Goal: Information Seeking & Learning: Compare options

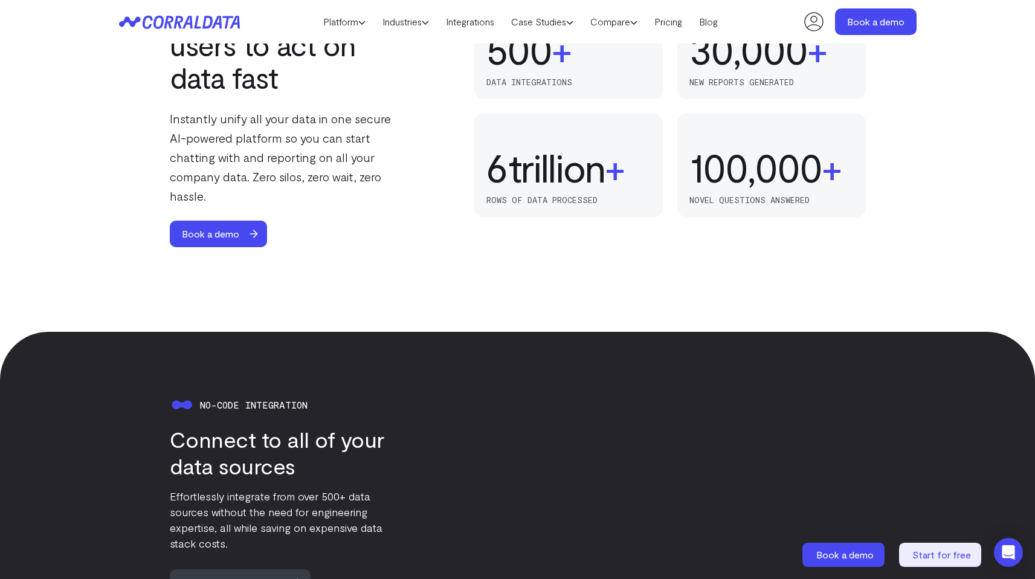
scroll to position [735, 0]
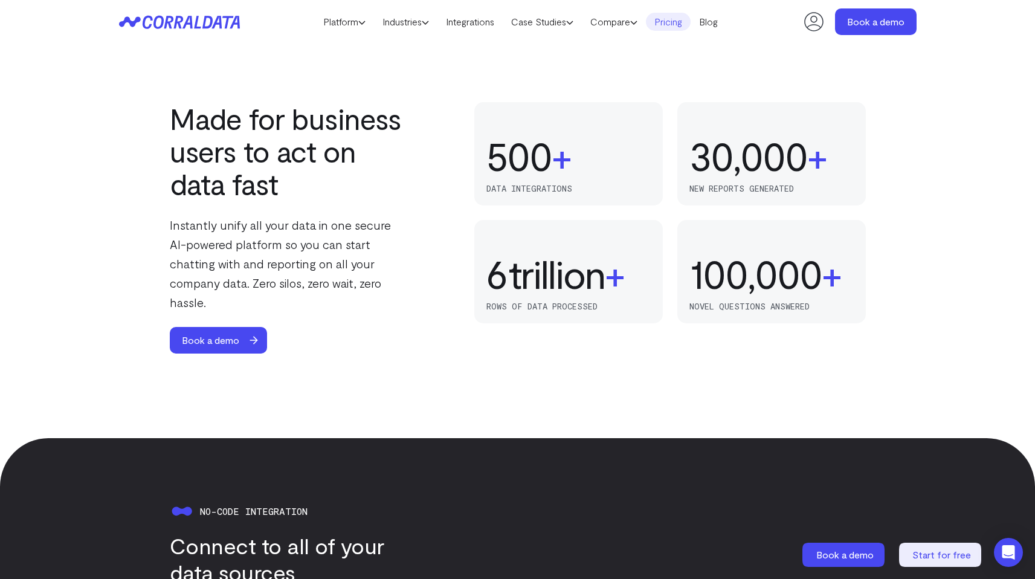
click at [672, 21] on link "Pricing" at bounding box center [668, 22] width 45 height 18
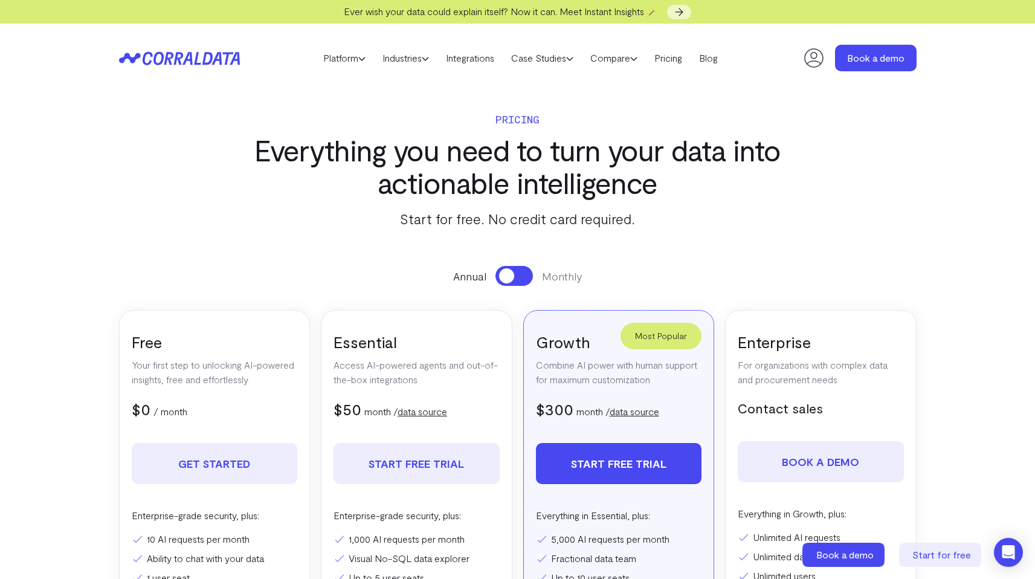
click at [222, 59] on icon at bounding box center [179, 58] width 121 height 14
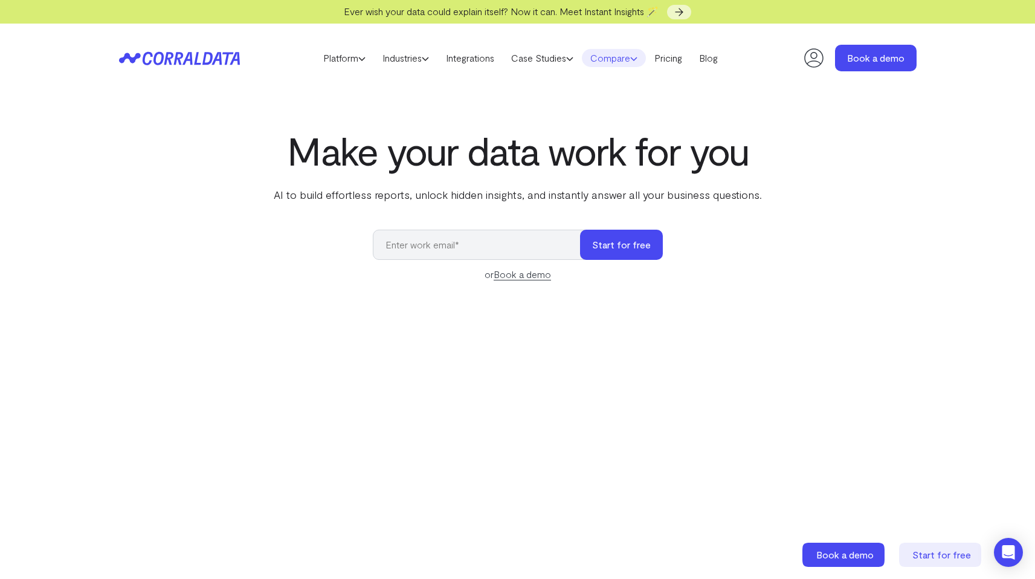
click at [632, 54] on link "Compare" at bounding box center [614, 58] width 64 height 18
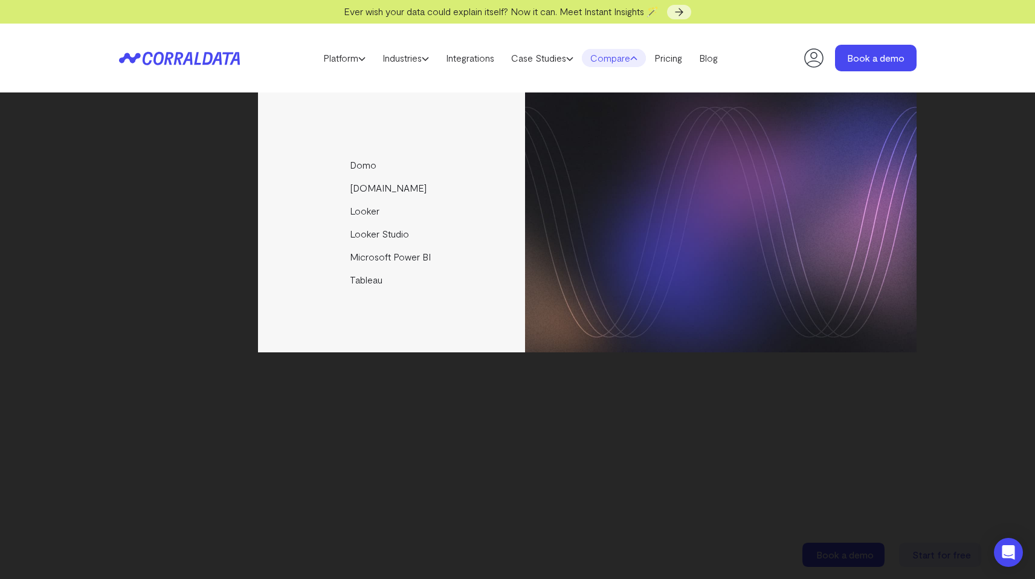
click at [632, 54] on link "Compare" at bounding box center [614, 58] width 64 height 18
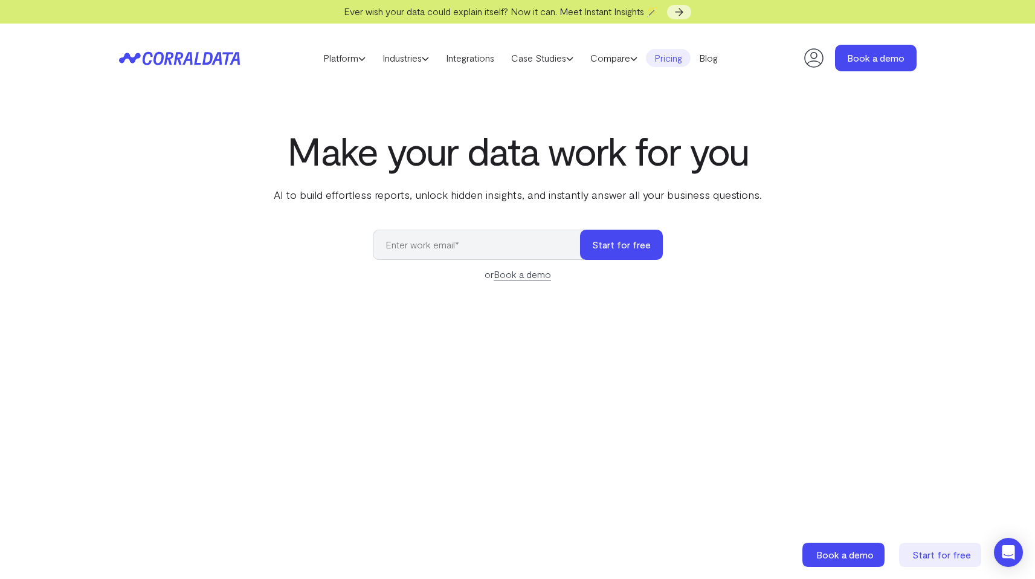
click at [673, 56] on link "Pricing" at bounding box center [668, 58] width 45 height 18
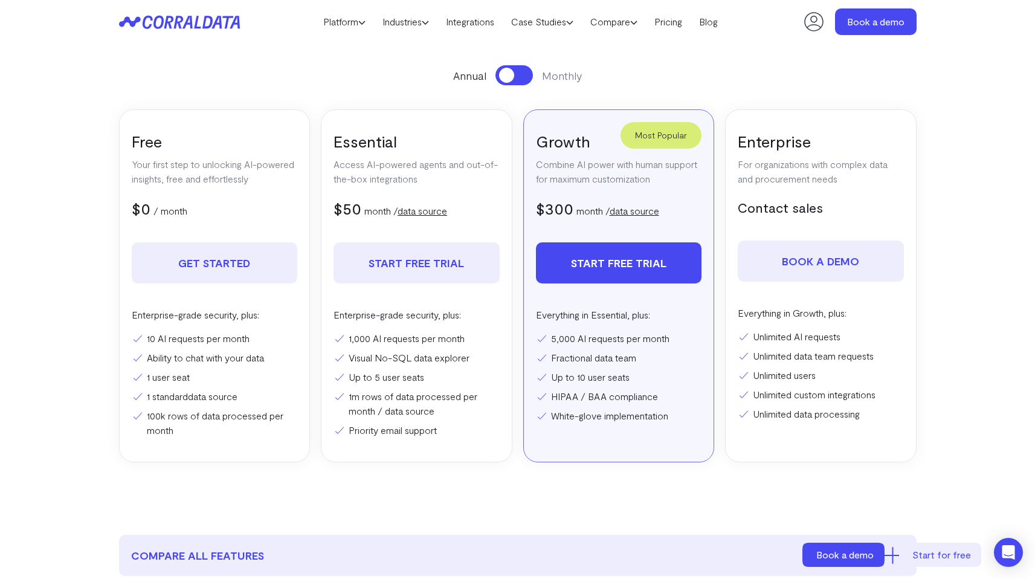
scroll to position [178, 0]
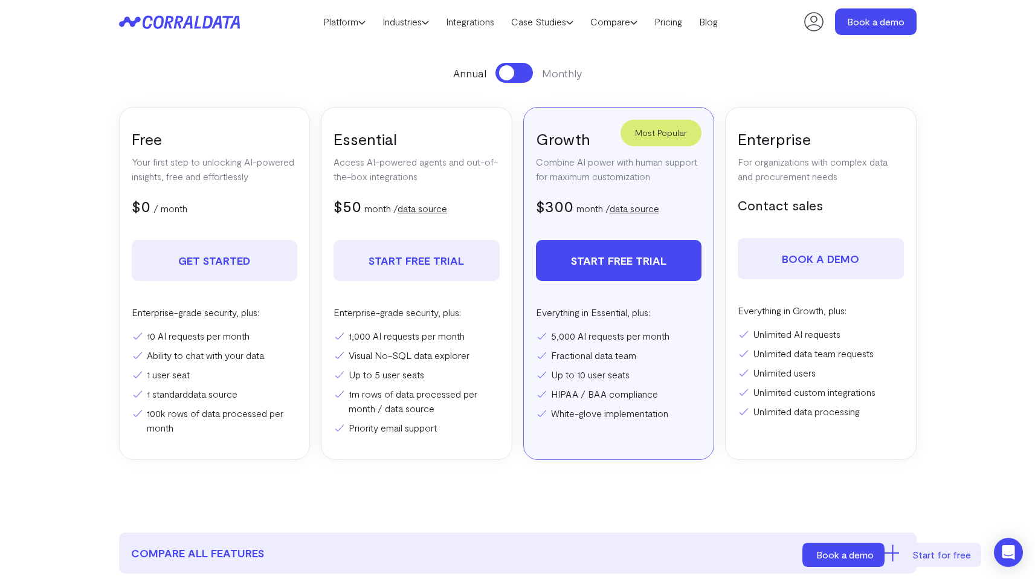
click at [509, 72] on span at bounding box center [506, 72] width 15 height 15
click at [509, 72] on button at bounding box center [513, 73] width 37 height 20
click at [509, 72] on span at bounding box center [506, 72] width 15 height 15
click at [509, 72] on button at bounding box center [513, 73] width 37 height 20
click at [509, 72] on span at bounding box center [506, 72] width 15 height 15
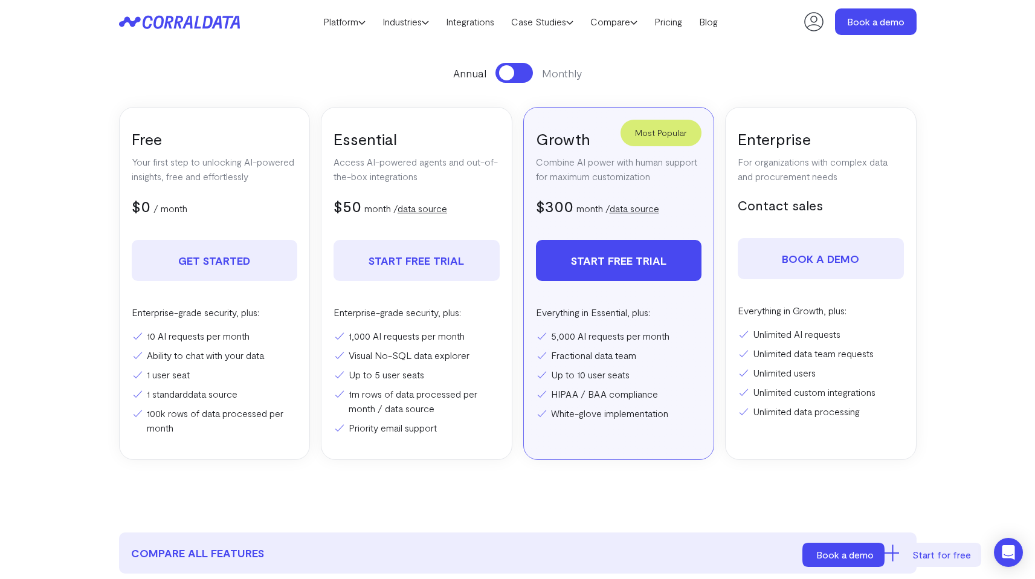
click at [509, 72] on button at bounding box center [513, 73] width 37 height 20
click at [509, 72] on span at bounding box center [506, 72] width 15 height 15
click at [509, 72] on button at bounding box center [513, 73] width 37 height 20
click at [509, 72] on span at bounding box center [506, 72] width 15 height 15
click at [509, 72] on button at bounding box center [513, 73] width 37 height 20
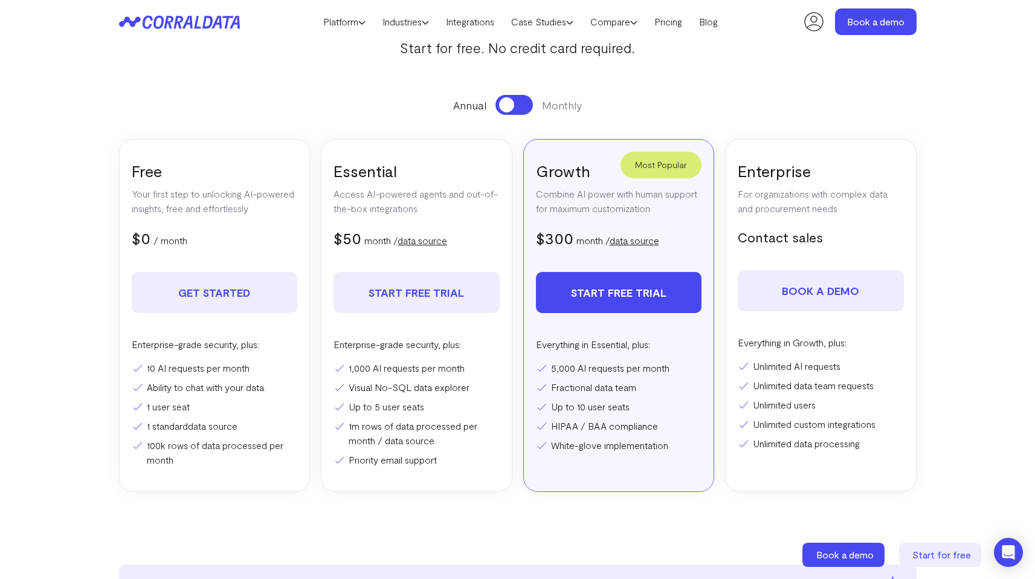
scroll to position [144, 0]
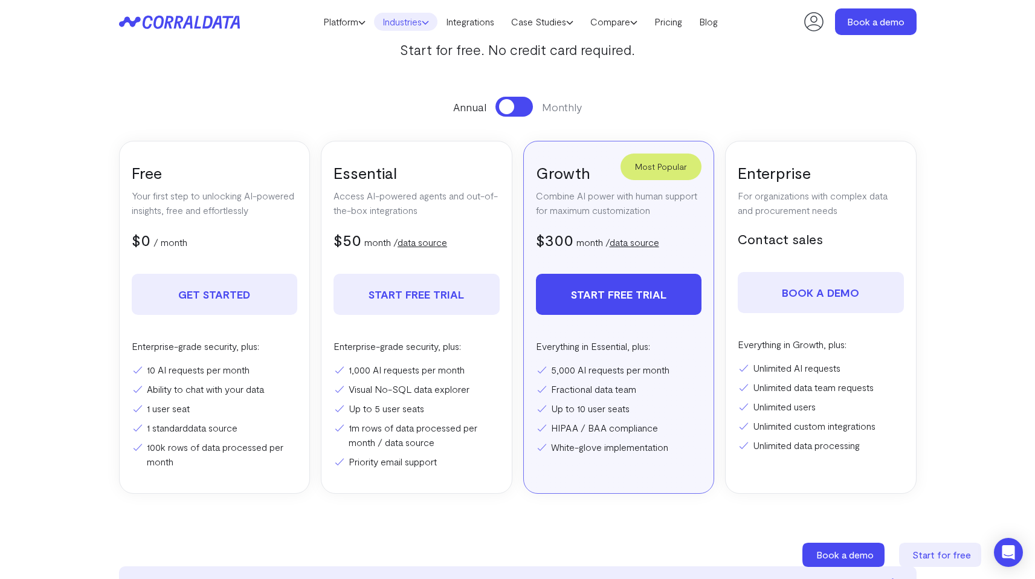
click at [402, 19] on link "Industries" at bounding box center [405, 22] width 63 height 18
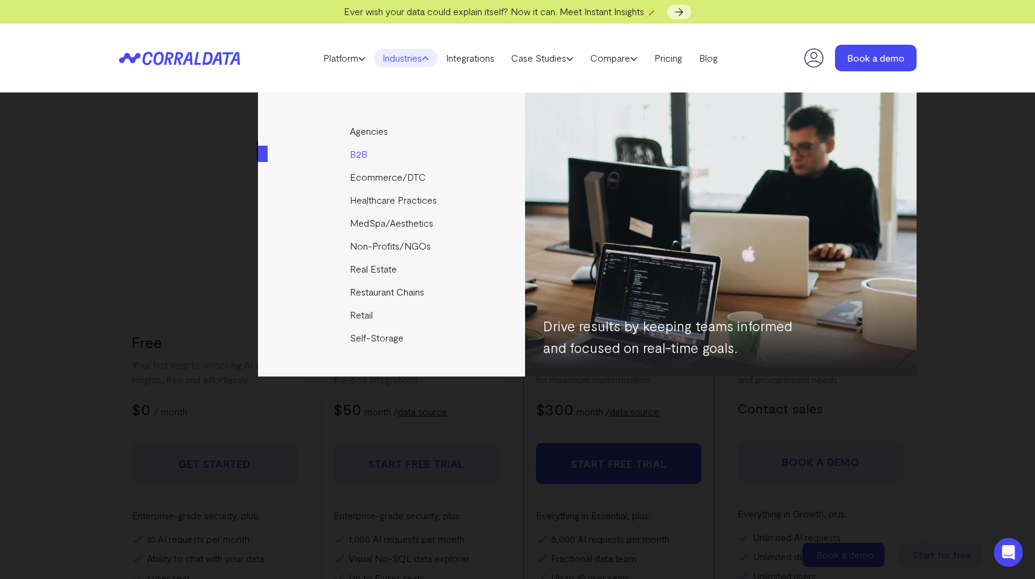
click at [387, 161] on link "B2B" at bounding box center [392, 154] width 269 height 23
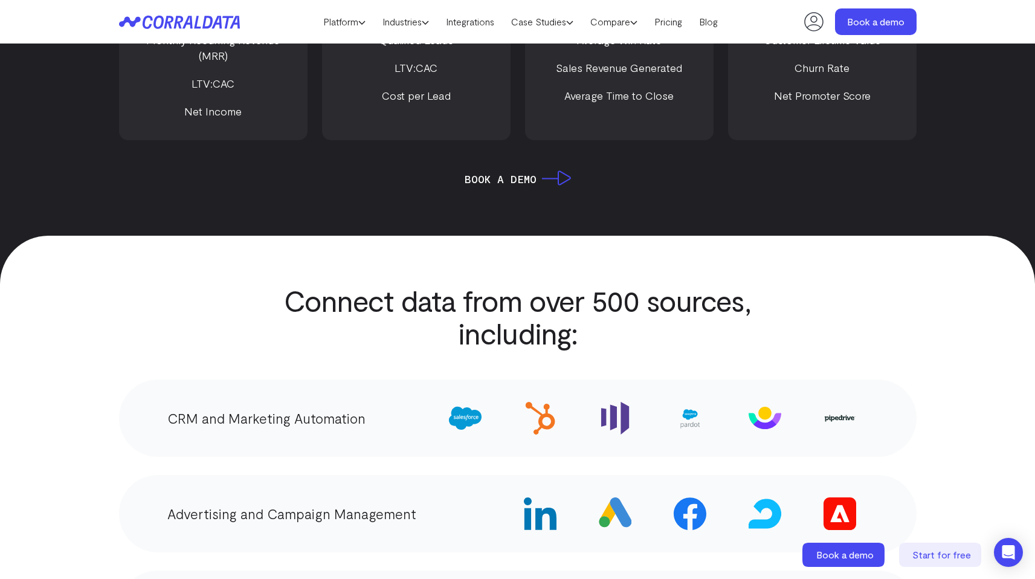
scroll to position [1554, 0]
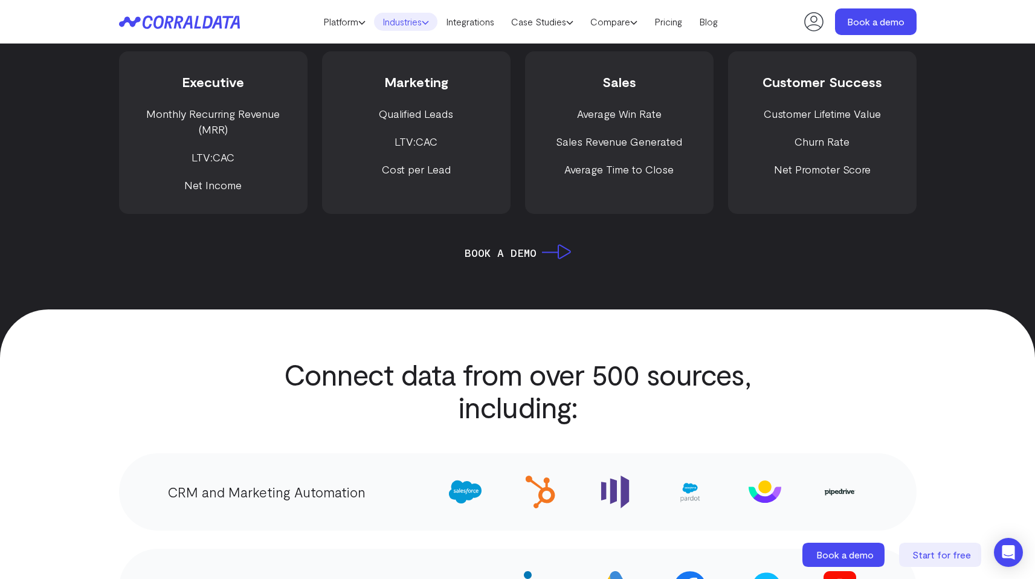
click at [396, 21] on link "Industries" at bounding box center [405, 22] width 63 height 18
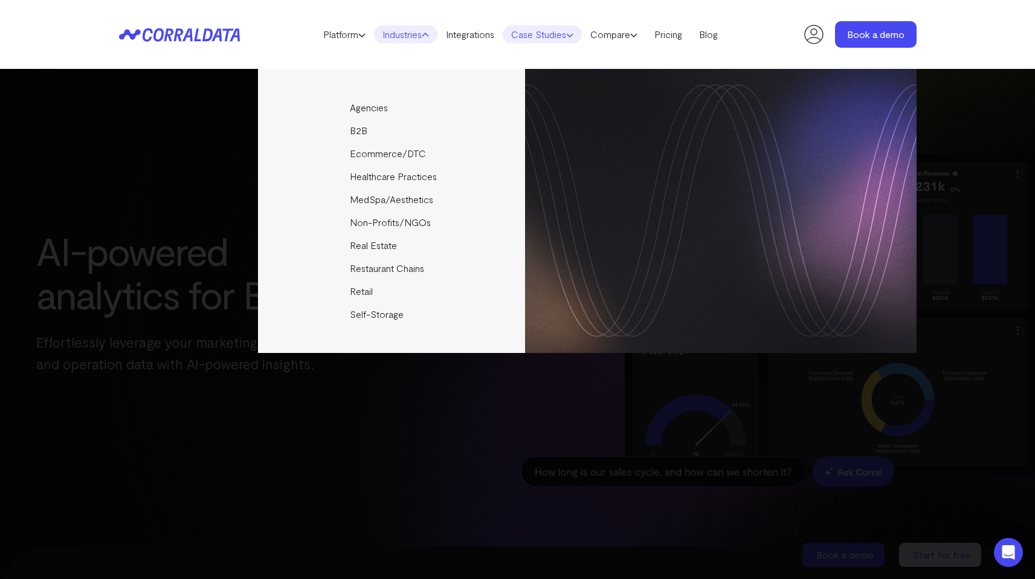
click at [573, 32] on icon at bounding box center [569, 34] width 7 height 7
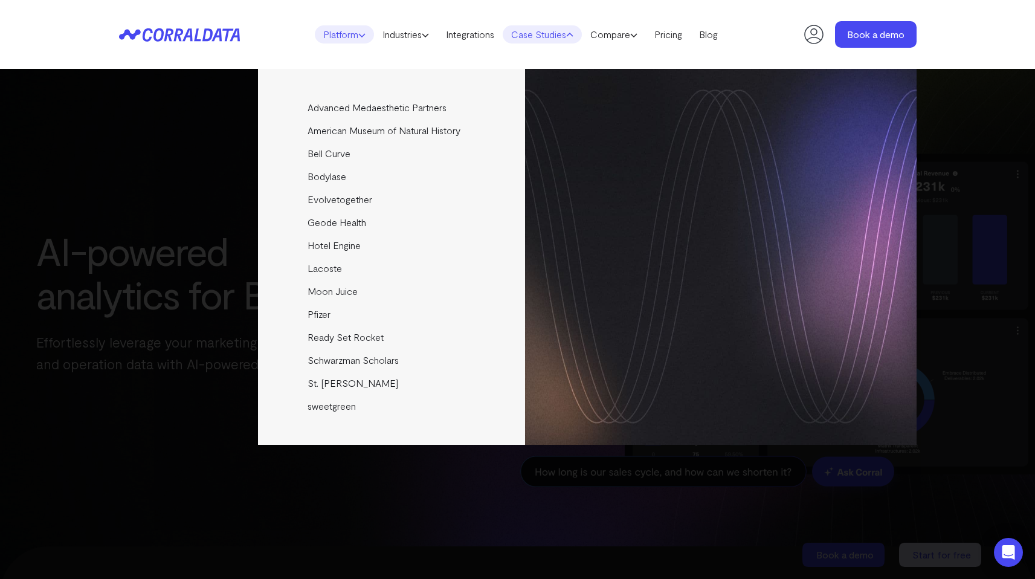
click at [359, 36] on icon at bounding box center [361, 34] width 7 height 7
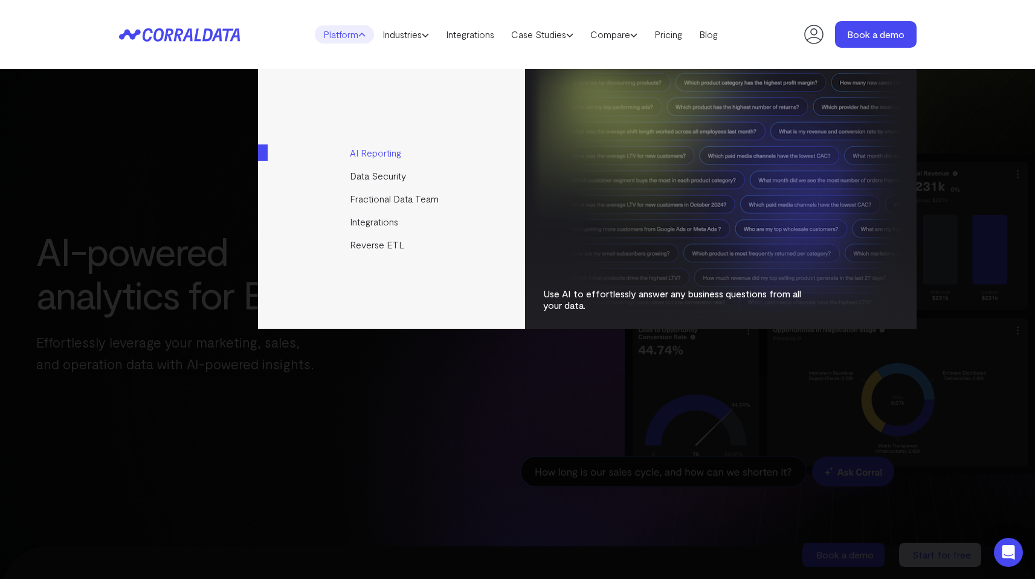
click at [387, 153] on link "AI Reporting" at bounding box center [392, 152] width 269 height 23
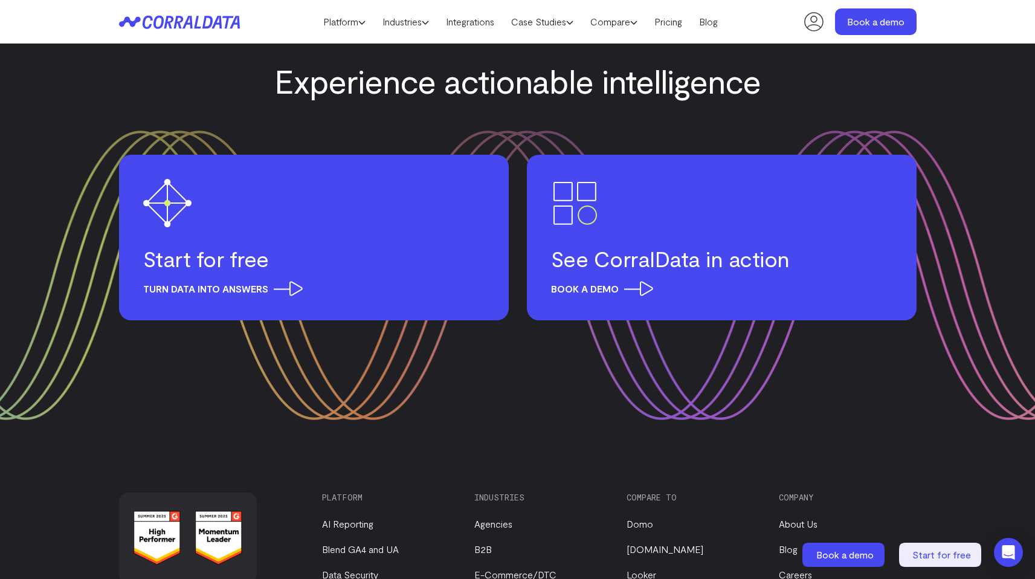
scroll to position [5567, 0]
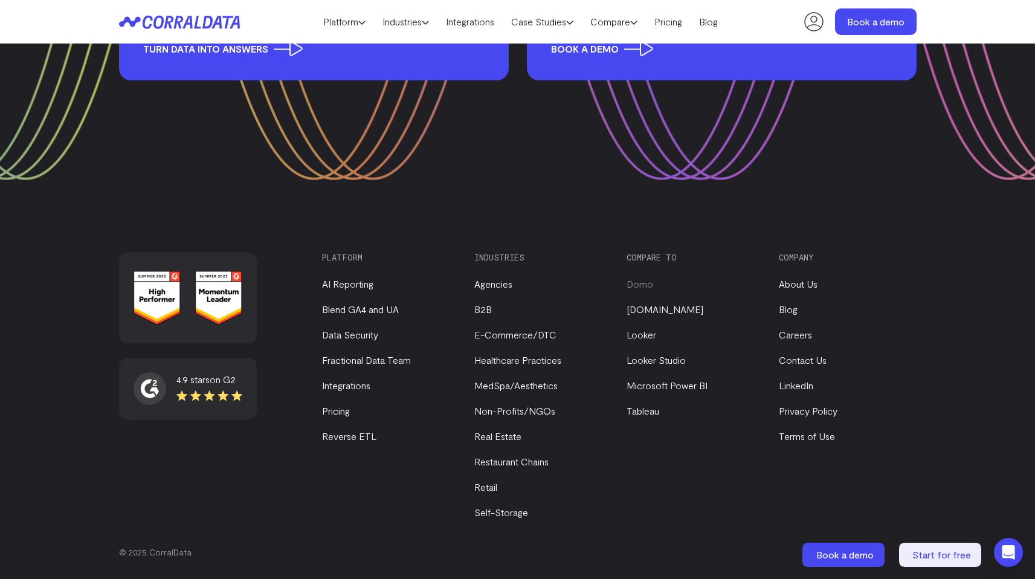
click at [645, 285] on link "Domo" at bounding box center [639, 283] width 27 height 11
